Goal: Task Accomplishment & Management: Use online tool/utility

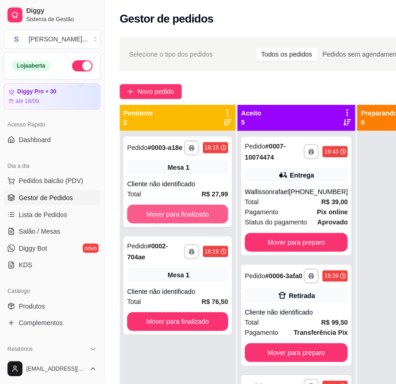
scroll to position [83, 0]
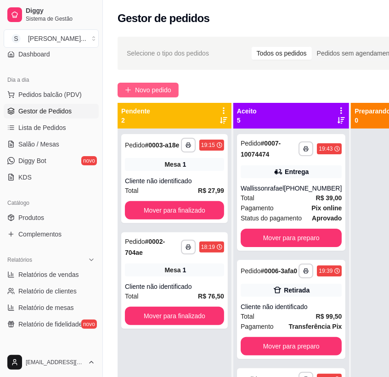
click at [155, 88] on span "Novo pedido" at bounding box center [153, 90] width 36 height 10
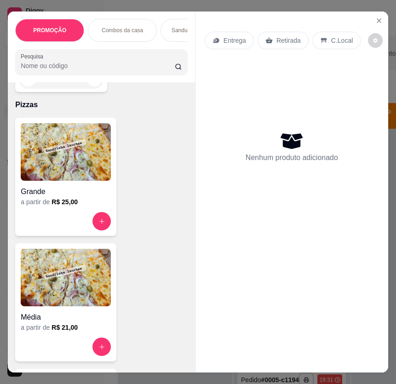
scroll to position [3302, 0]
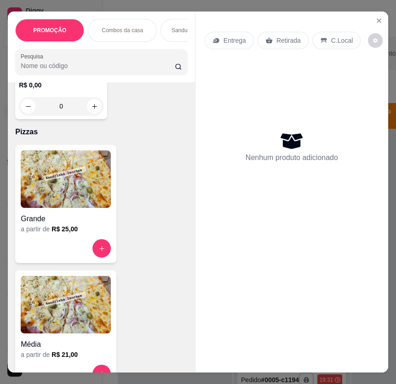
click at [74, 175] on img at bounding box center [66, 178] width 90 height 57
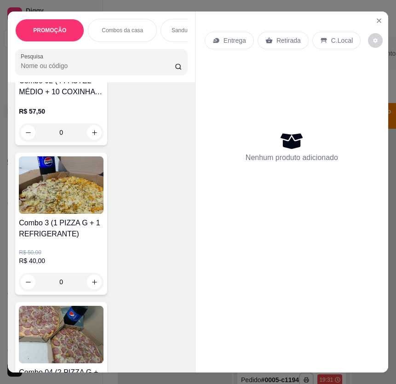
scroll to position [501, 0]
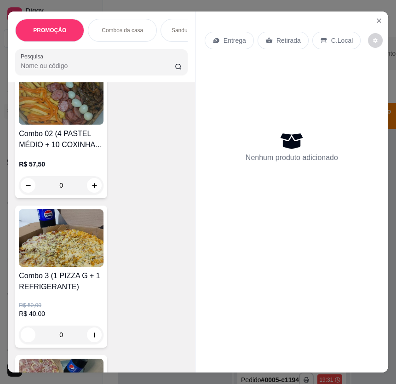
click at [80, 253] on img at bounding box center [61, 237] width 85 height 57
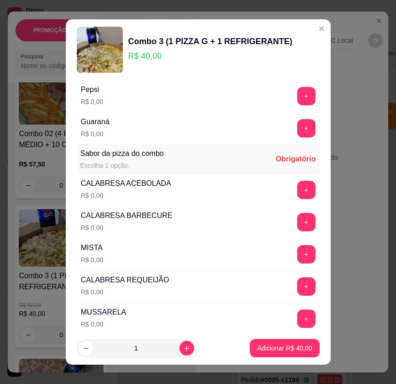
scroll to position [167, 0]
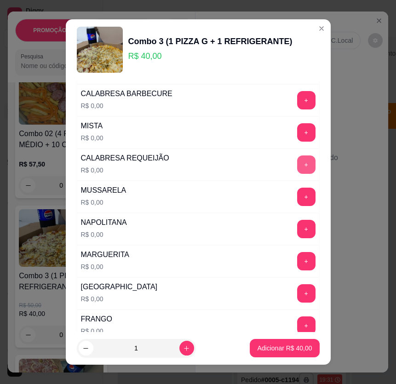
click at [297, 174] on button "+" at bounding box center [306, 164] width 18 height 18
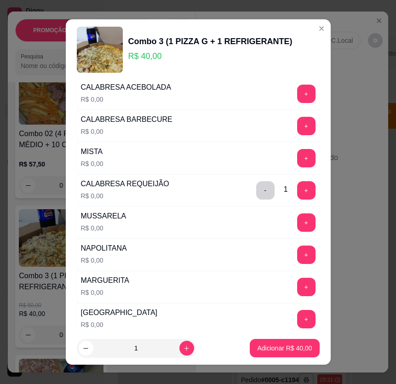
scroll to position [0, 0]
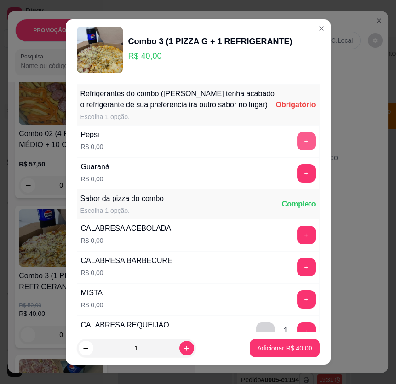
click at [297, 143] on button "+" at bounding box center [306, 141] width 18 height 18
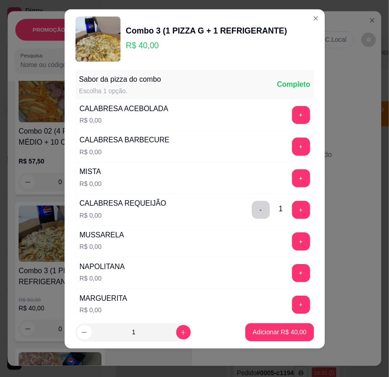
scroll to position [109, 0]
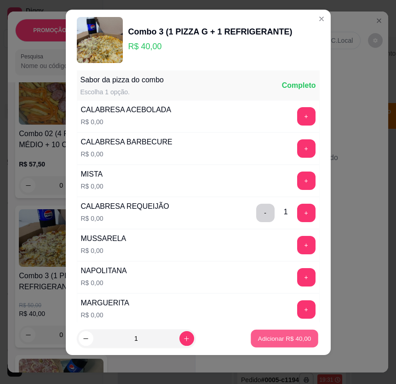
click at [281, 337] on p "Adicionar R$ 40,00" at bounding box center [284, 338] width 53 height 9
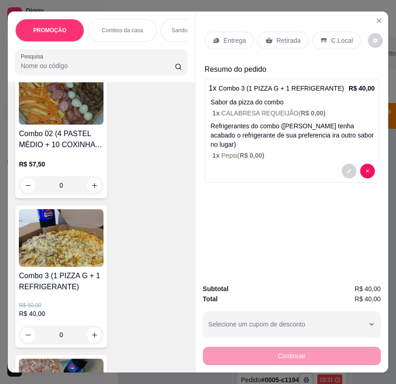
drag, startPoint x: 276, startPoint y: 27, endPoint x: 263, endPoint y: 47, distance: 24.2
click at [275, 27] on div "Entrega Retirada C.Local" at bounding box center [292, 40] width 174 height 32
click at [227, 36] on p "Entrega" at bounding box center [234, 40] width 23 height 9
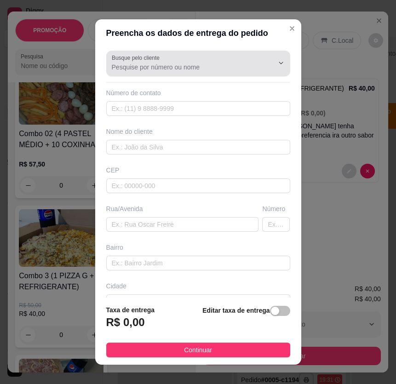
click at [147, 64] on input "Busque pelo cliente" at bounding box center [185, 67] width 147 height 9
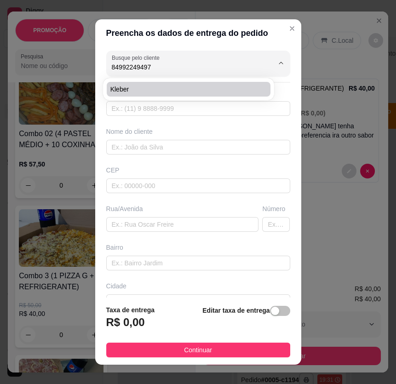
click at [184, 88] on span "Kleber" at bounding box center [184, 89] width 148 height 9
type input "Kleber"
type input "84992249497"
type input "Kleber"
type input "[STREET_ADDRESS][PERSON_NAME]"
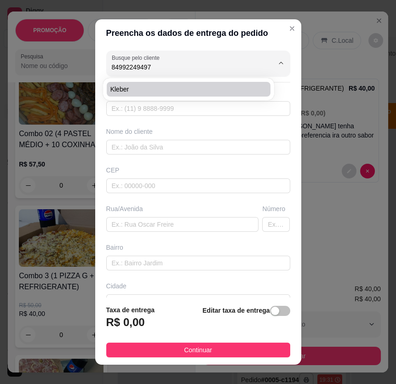
type input "[DATE]"
type input "Casa"
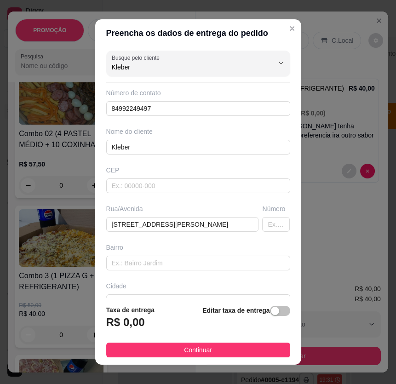
type input "Kleber"
click at [273, 316] on span "button" at bounding box center [280, 311] width 20 height 10
drag, startPoint x: 269, startPoint y: 313, endPoint x: 187, endPoint y: 326, distance: 82.8
click at [268, 313] on div "Editar taxa de entrega" at bounding box center [248, 319] width 85 height 32
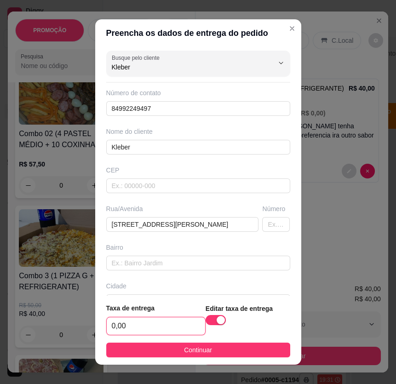
click at [156, 329] on input "0,00" at bounding box center [156, 325] width 98 height 17
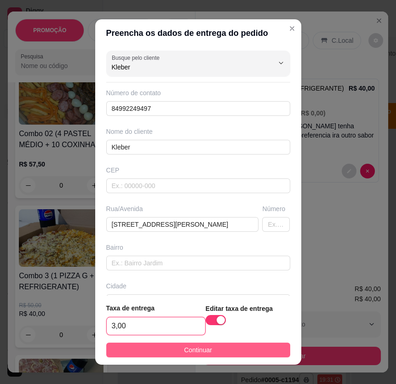
type input "3,00"
click at [184, 353] on span "Continuar" at bounding box center [198, 350] width 28 height 10
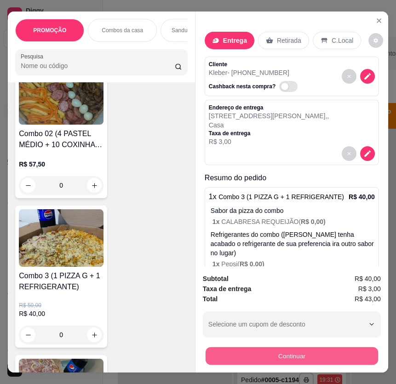
click at [254, 358] on button "Continuar" at bounding box center [292, 356] width 172 height 18
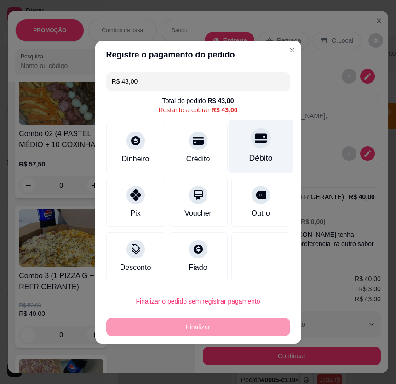
click at [262, 146] on div "Débito" at bounding box center [260, 146] width 65 height 54
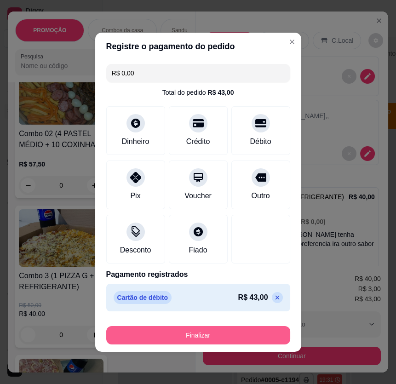
click at [211, 333] on button "Finalizar" at bounding box center [198, 335] width 184 height 18
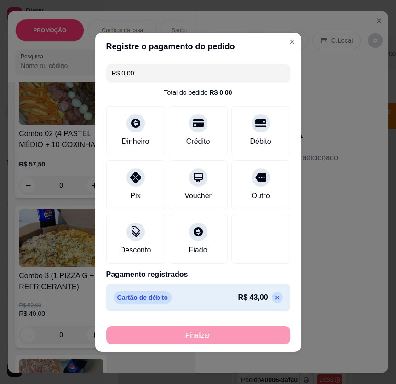
type input "-R$ 43,00"
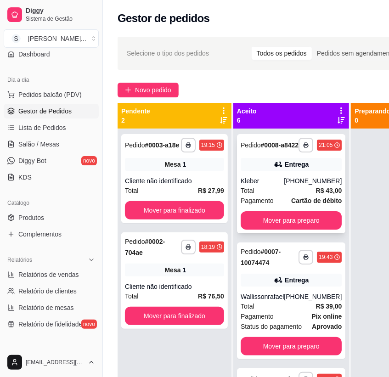
click at [280, 181] on div "**********" at bounding box center [291, 183] width 109 height 99
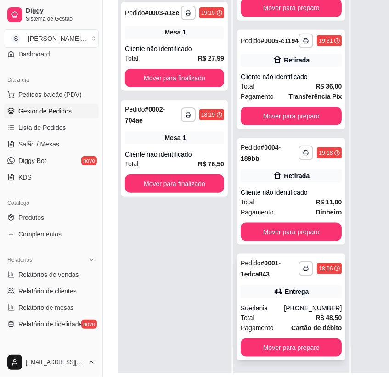
scroll to position [146, 0]
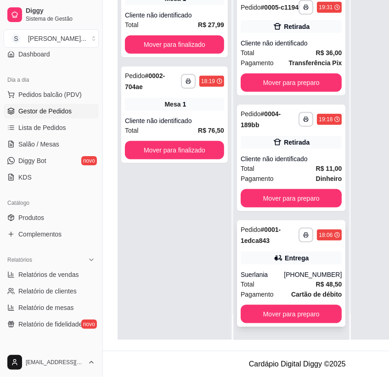
click at [280, 263] on div "**********" at bounding box center [291, 274] width 109 height 107
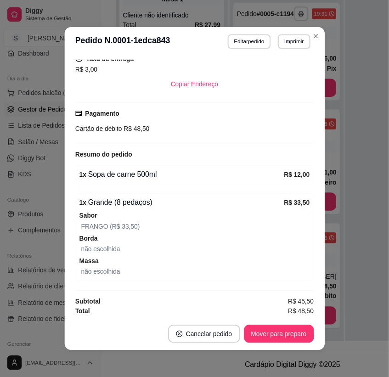
scroll to position [252, 0]
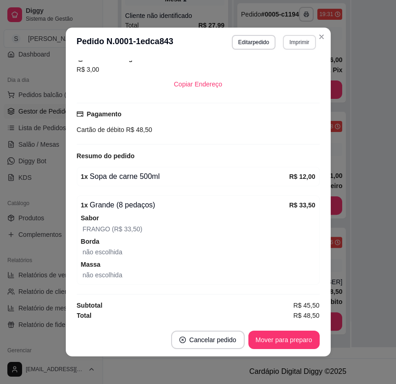
click at [296, 39] on button "Imprimir" at bounding box center [299, 42] width 33 height 15
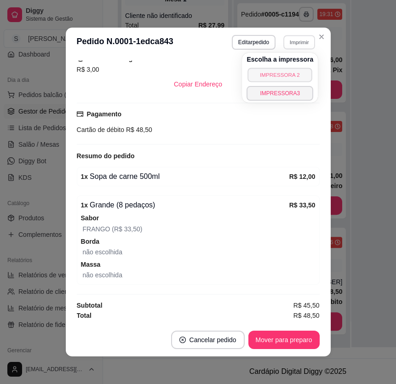
click at [297, 74] on button "IMPRESSORA 2" at bounding box center [280, 75] width 64 height 14
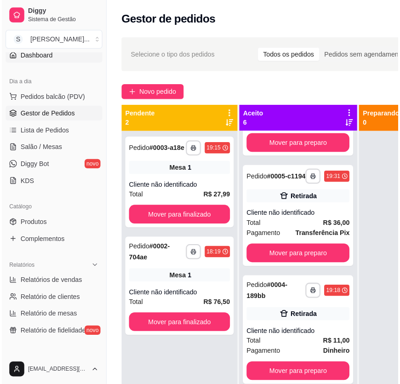
scroll to position [0, 0]
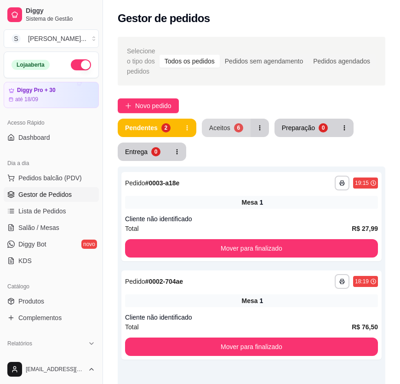
click at [225, 124] on div "Aceitos" at bounding box center [219, 127] width 21 height 9
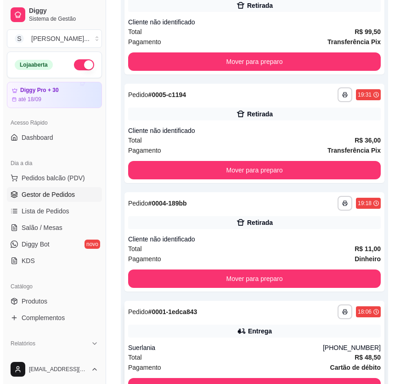
scroll to position [490, 0]
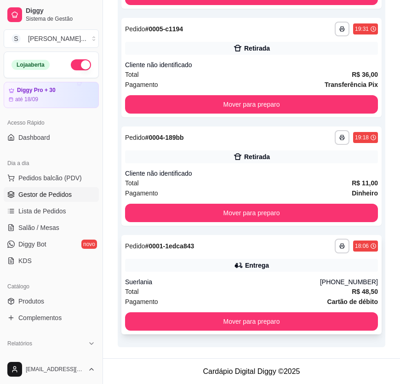
click at [217, 263] on div "Entrega" at bounding box center [251, 265] width 253 height 13
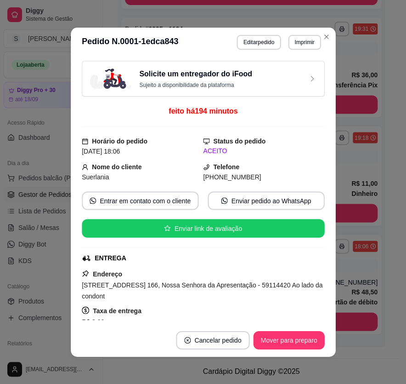
scroll to position [252, 0]
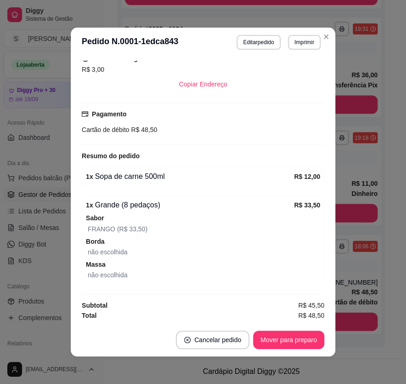
drag, startPoint x: 272, startPoint y: 309, endPoint x: 274, endPoint y: 324, distance: 15.7
click at [273, 309] on div "Solicite um entregador do iFood Sujeito a disponibilidade da plataforma feito h…" at bounding box center [203, 190] width 243 height 259
click at [277, 329] on footer "Cancelar pedido Mover para preparo" at bounding box center [203, 339] width 265 height 33
click at [283, 345] on button "Mover para preparo" at bounding box center [288, 340] width 71 height 18
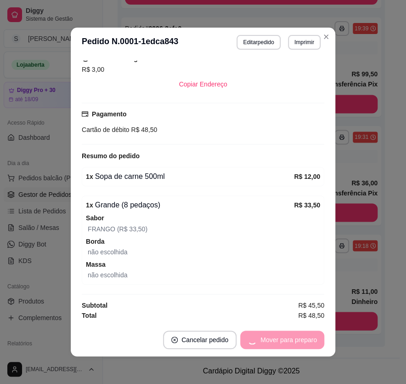
scroll to position [382, 0]
click at [281, 342] on button "Mover para finalizado" at bounding box center [286, 340] width 76 height 18
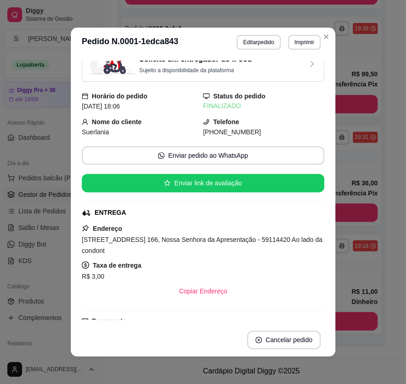
scroll to position [13, 0]
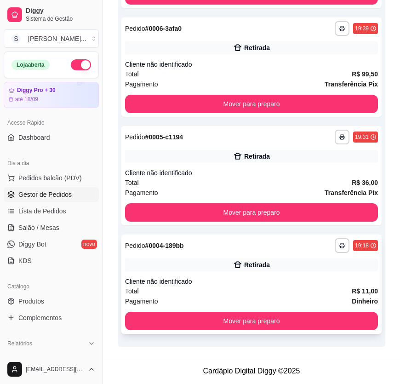
click at [317, 280] on div "Cliente não identificado" at bounding box center [251, 281] width 253 height 9
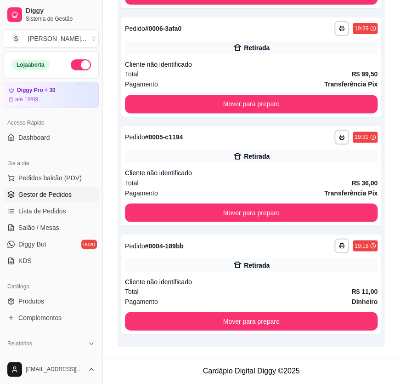
scroll to position [5, 0]
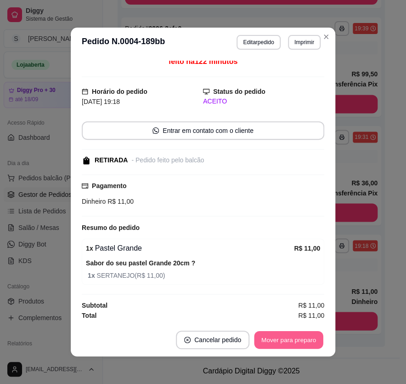
click at [287, 336] on button "Mover para preparo" at bounding box center [288, 340] width 69 height 18
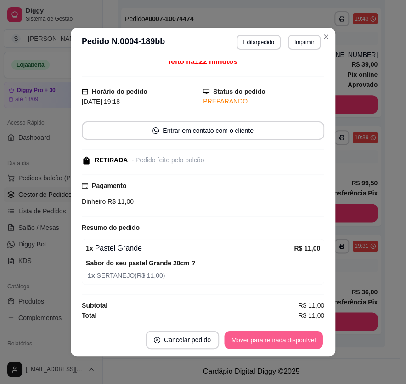
click at [289, 332] on button "Mover para retirada disponível" at bounding box center [273, 340] width 98 height 18
click at [296, 331] on button "Mover para finalizado" at bounding box center [287, 340] width 74 height 18
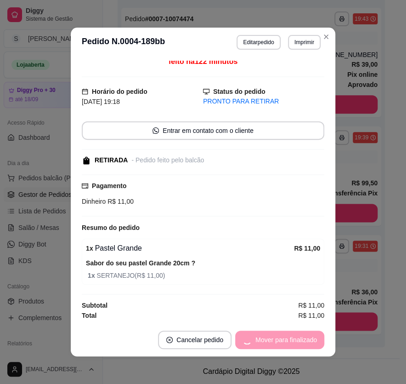
scroll to position [0, 0]
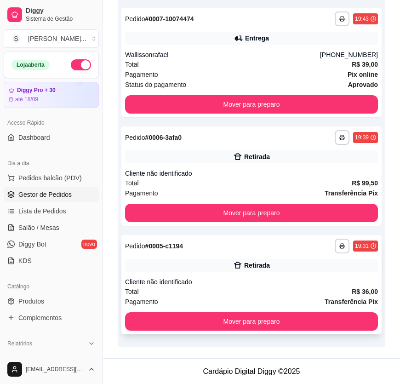
click at [276, 300] on div "Pagamento Transferência Pix" at bounding box center [251, 302] width 253 height 10
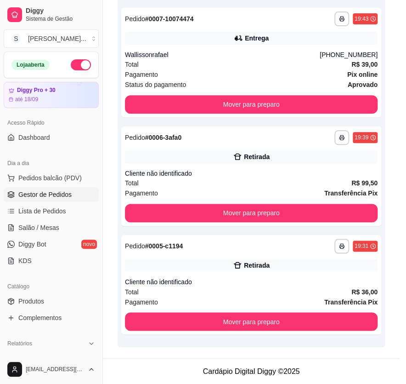
scroll to position [1, 0]
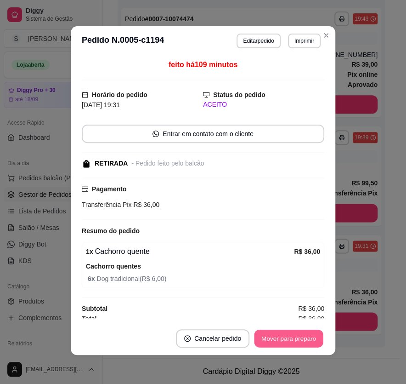
click at [285, 342] on button "Mover para preparo" at bounding box center [288, 339] width 69 height 18
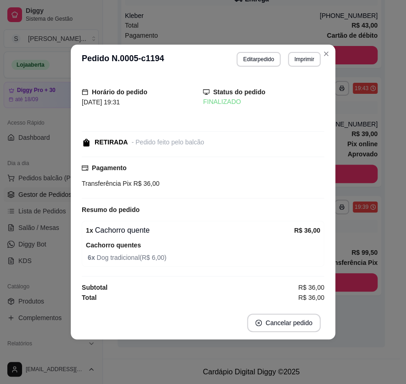
scroll to position [0, 0]
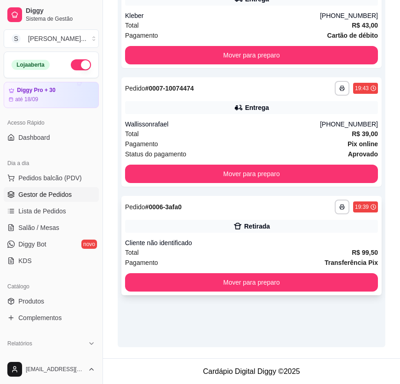
click at [320, 256] on div "Total R$ 99,50" at bounding box center [251, 252] width 253 height 10
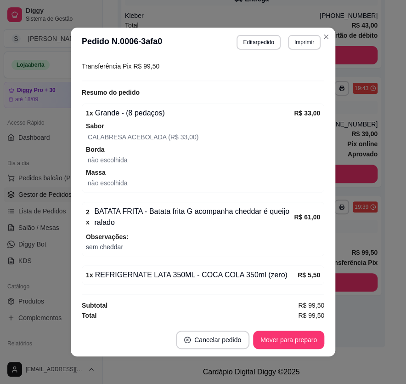
scroll to position [1, 0]
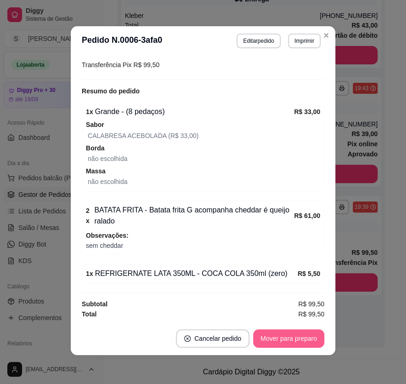
click at [279, 337] on button "Mover para preparo" at bounding box center [288, 338] width 71 height 18
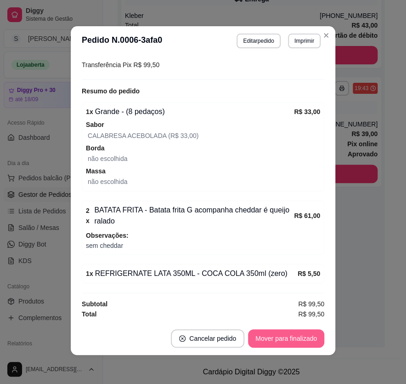
click at [283, 339] on button "Mover para finalizado" at bounding box center [286, 338] width 76 height 18
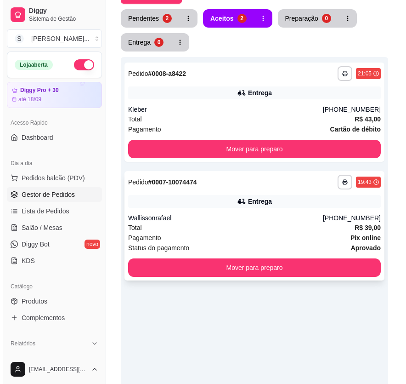
scroll to position [78, 0]
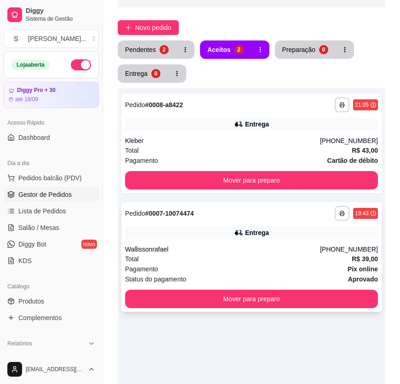
click at [260, 243] on div "**********" at bounding box center [251, 256] width 260 height 109
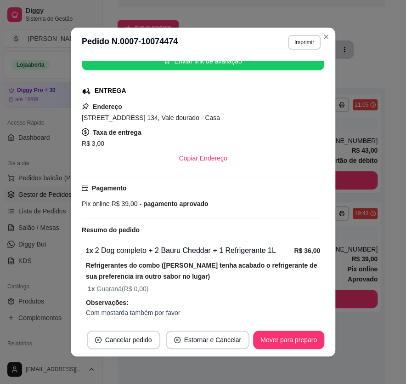
scroll to position [204, 0]
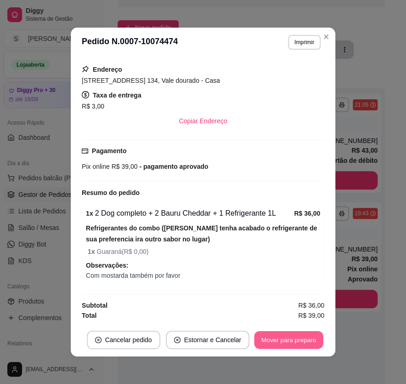
click at [270, 336] on button "Mover para preparo" at bounding box center [288, 340] width 69 height 18
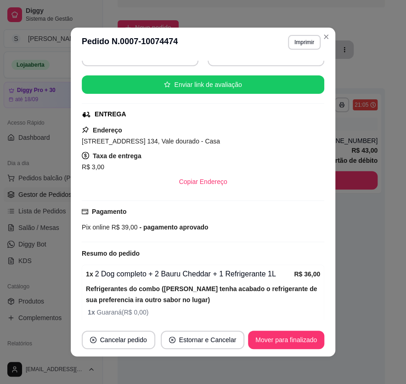
scroll to position [120, 0]
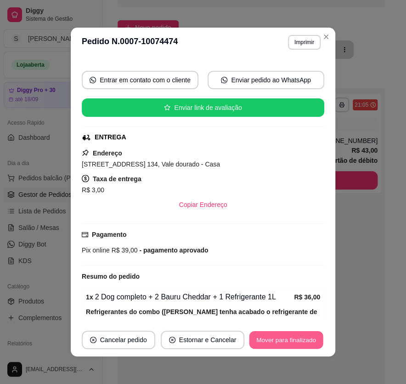
click at [302, 342] on button "Mover para finalizado" at bounding box center [287, 340] width 74 height 18
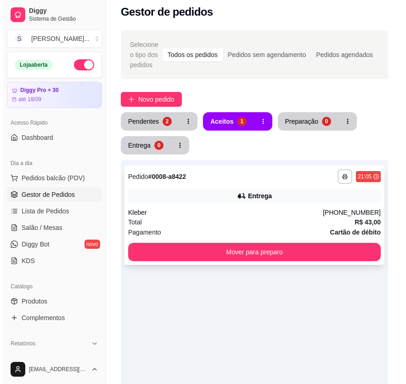
scroll to position [0, 0]
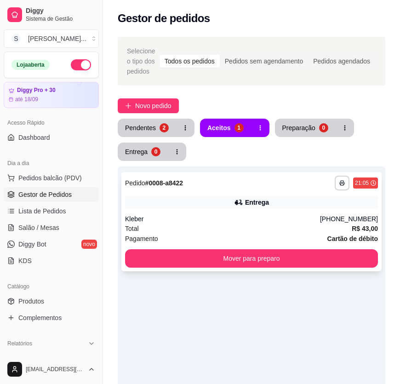
click at [267, 214] on div "Kleber" at bounding box center [222, 218] width 195 height 9
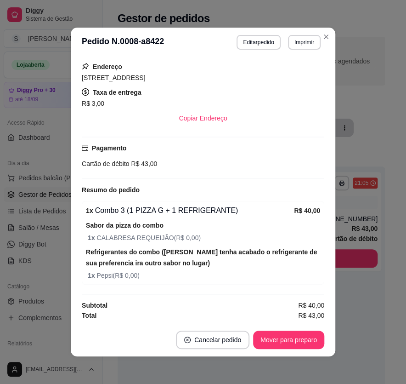
scroll to position [1, 0]
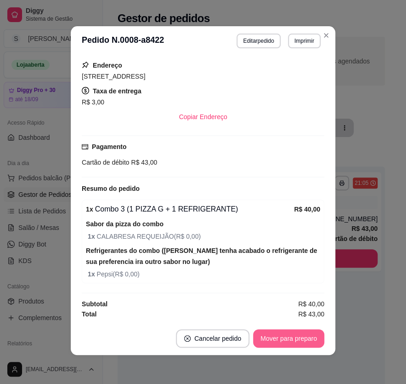
click at [295, 338] on button "Mover para preparo" at bounding box center [288, 338] width 71 height 18
click at [297, 341] on div "Mover para preparo" at bounding box center [282, 338] width 84 height 18
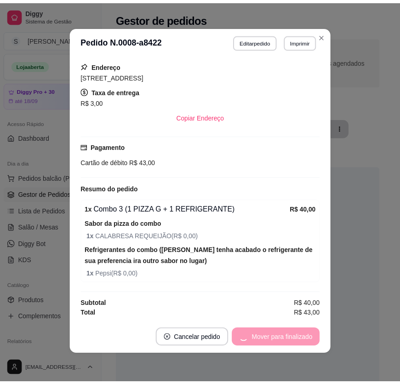
scroll to position [149, 0]
